Goal: Information Seeking & Learning: Learn about a topic

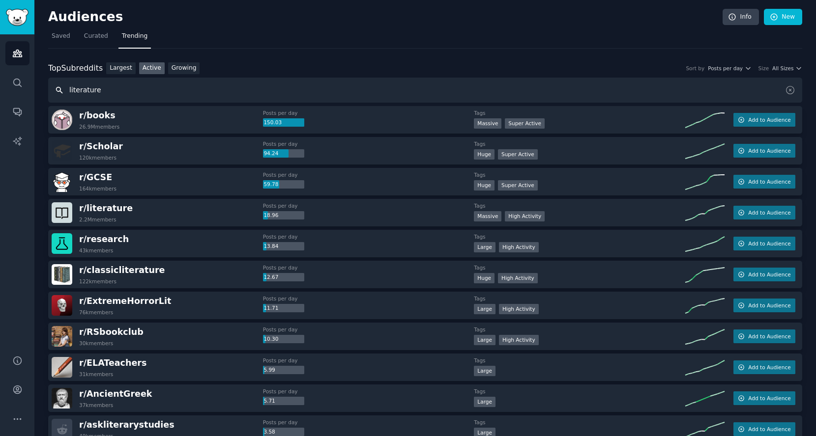
drag, startPoint x: 140, startPoint y: 87, endPoint x: 0, endPoint y: 94, distance: 140.2
click at [0, 94] on div "AI Reports Audiences Search Conversations AI Reports Help Account More Audience…" at bounding box center [408, 218] width 816 height 436
type input "喇"
type input "diamond"
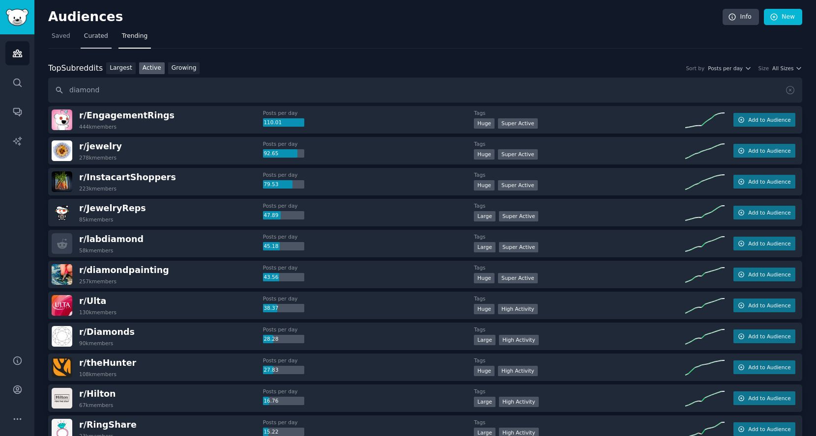
click at [86, 35] on span "Curated" at bounding box center [96, 36] width 24 height 9
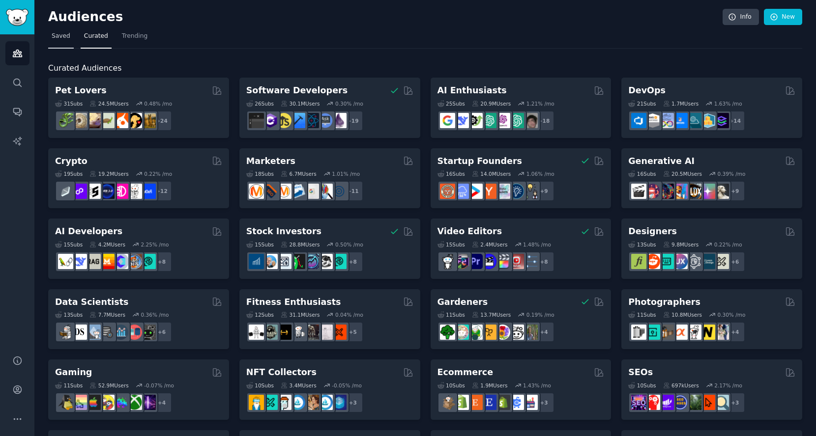
click at [58, 36] on span "Saved" at bounding box center [61, 36] width 19 height 9
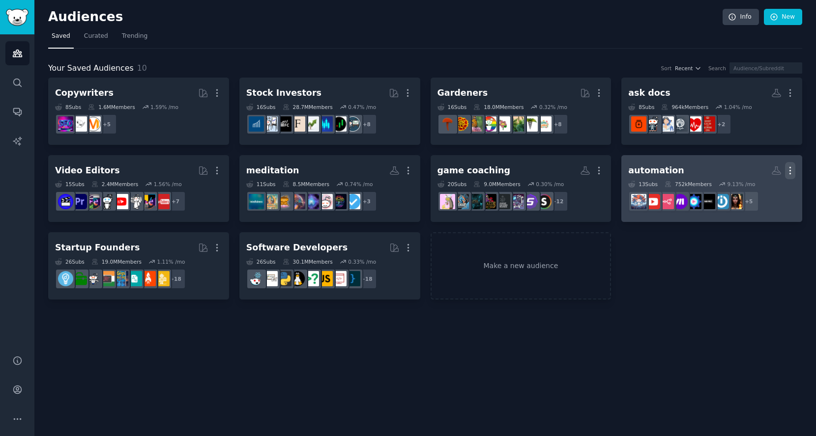
click at [789, 167] on icon "button" at bounding box center [790, 171] width 10 height 10
click at [746, 191] on icon at bounding box center [743, 191] width 10 height 10
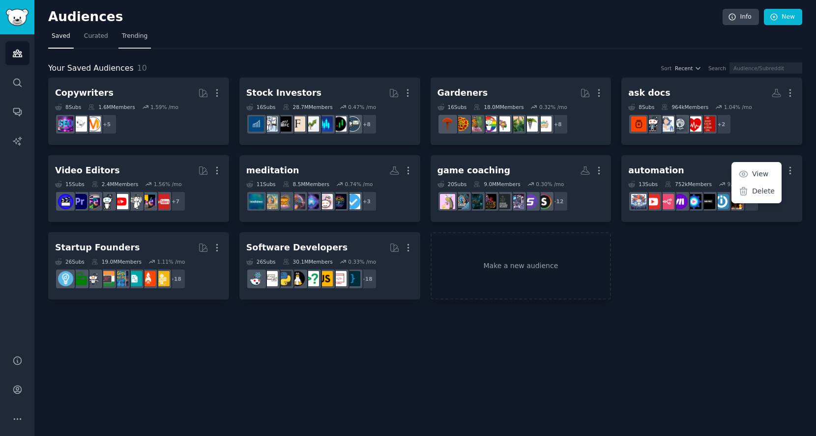
click at [122, 40] on span "Trending" at bounding box center [135, 36] width 26 height 9
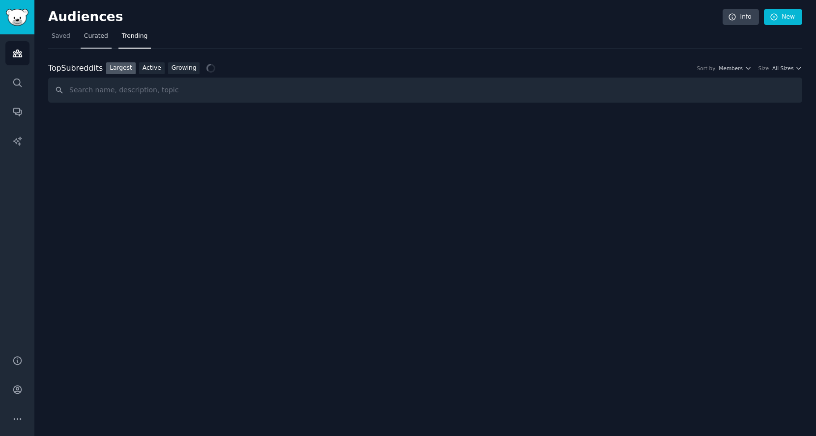
click at [98, 39] on span "Curated" at bounding box center [96, 36] width 24 height 9
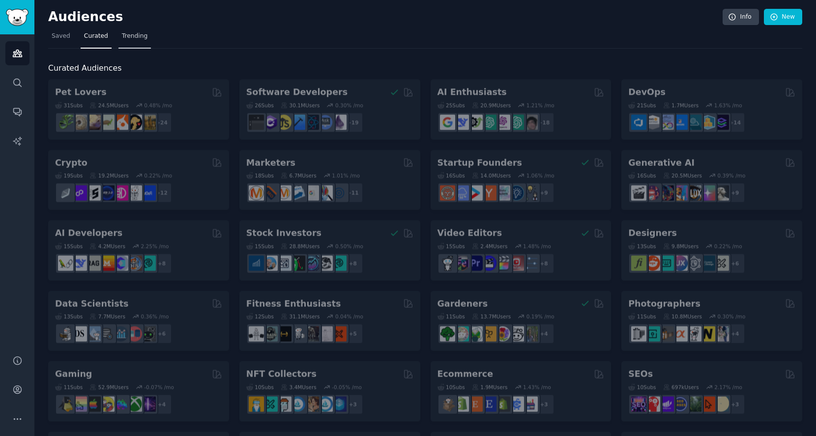
click at [130, 38] on span "Trending" at bounding box center [135, 36] width 26 height 9
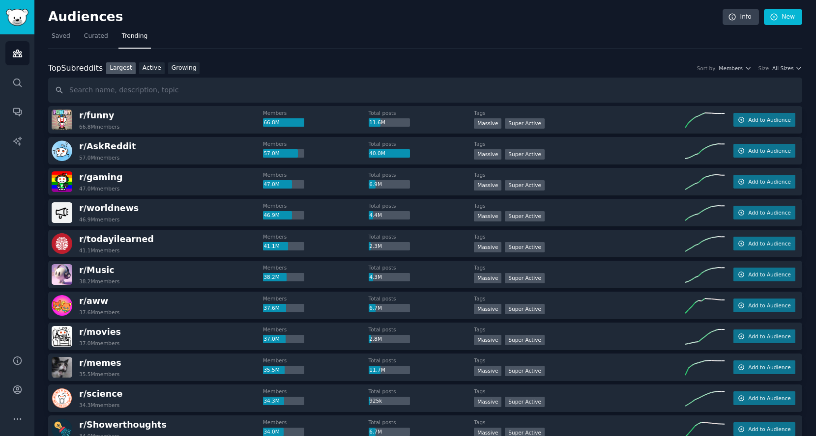
click at [137, 87] on input "text" at bounding box center [425, 90] width 754 height 25
type input "diamond"
click at [148, 70] on link "Active" at bounding box center [152, 68] width 26 height 12
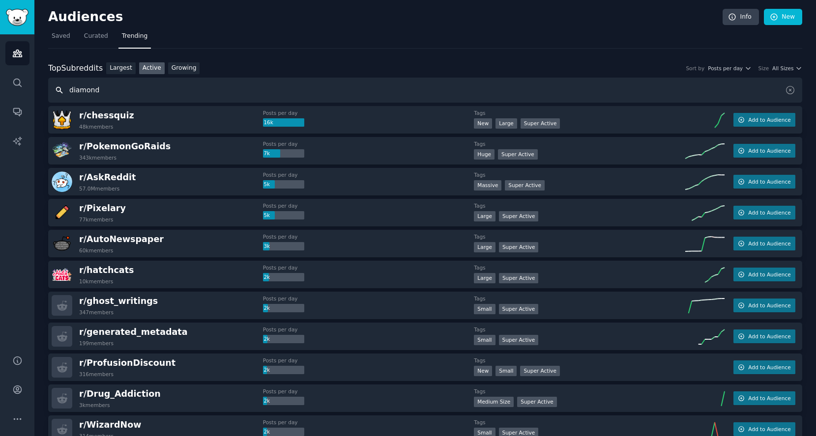
click at [171, 81] on input "diamond" at bounding box center [425, 90] width 754 height 25
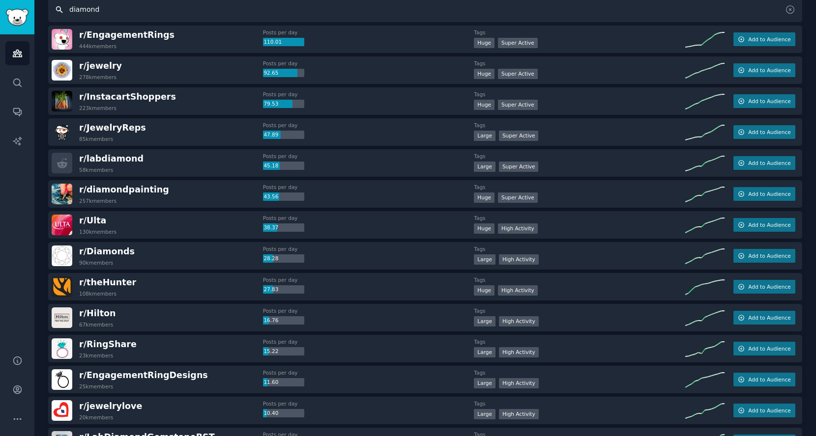
scroll to position [87, 0]
